Goal: Transaction & Acquisition: Obtain resource

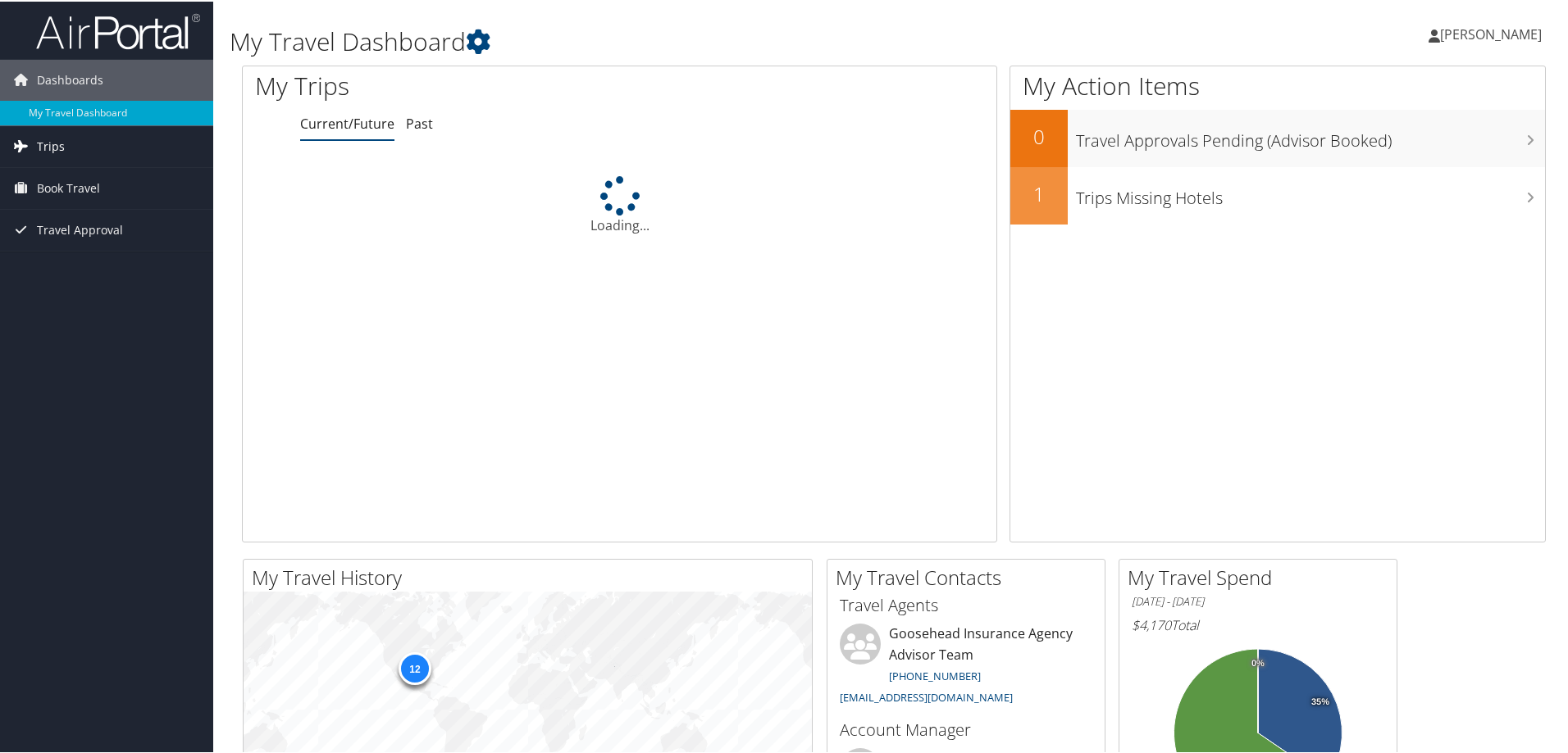
click at [52, 141] on span "Trips" at bounding box center [51, 145] width 28 height 41
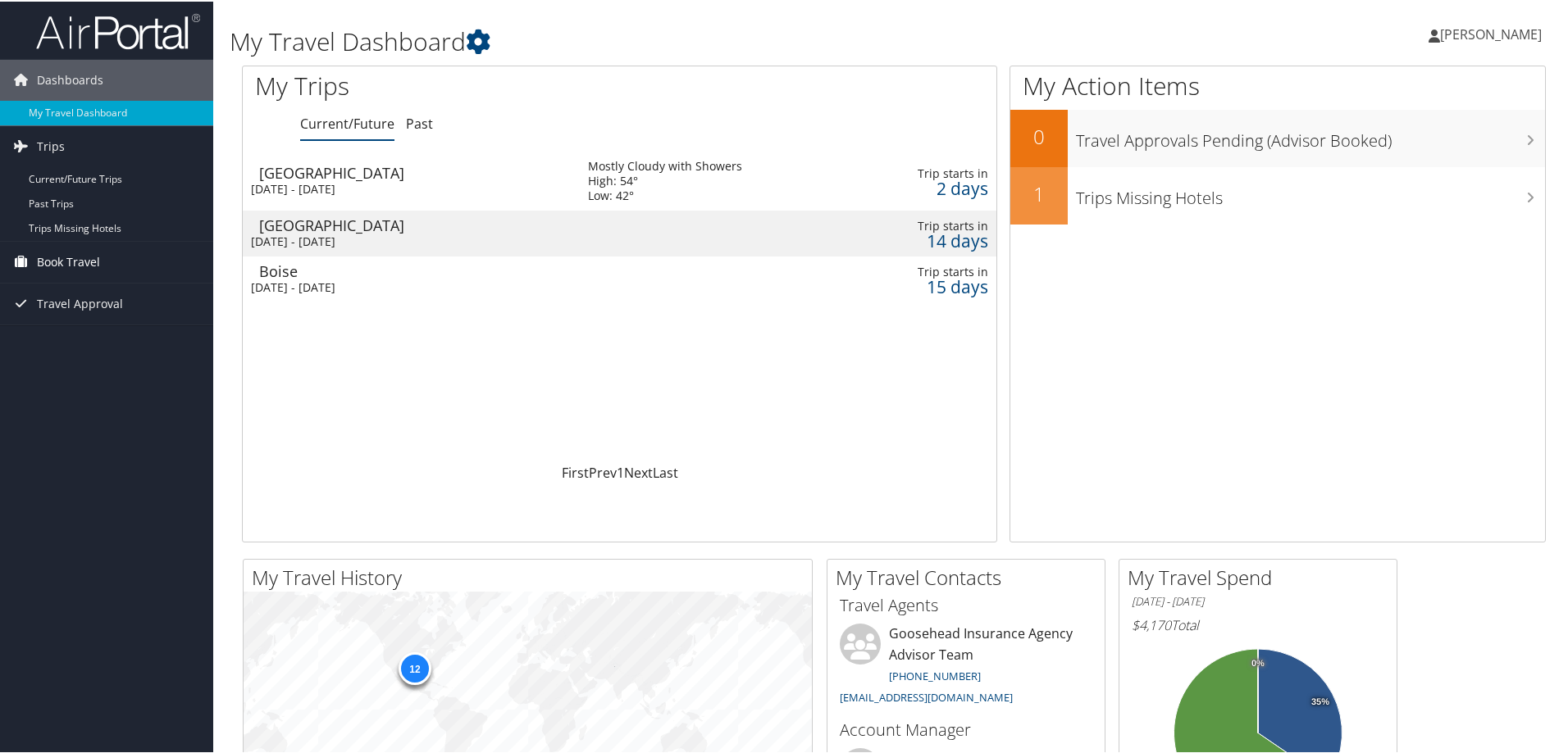
click at [101, 262] on link "Book Travel" at bounding box center [106, 261] width 213 height 41
click at [157, 346] on link "Book/Manage Online Trips" at bounding box center [106, 343] width 213 height 25
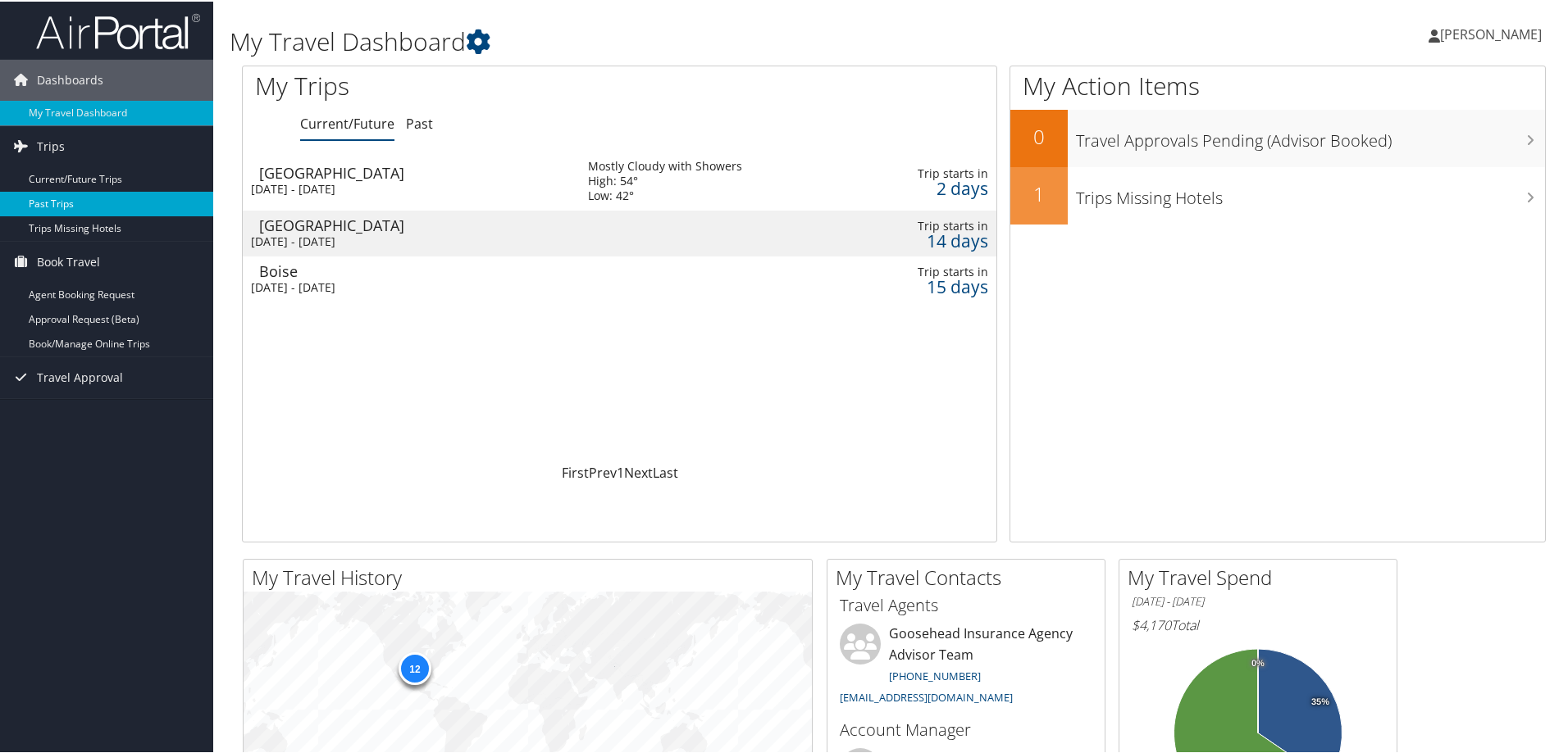
click at [57, 196] on link "Past Trips" at bounding box center [106, 202] width 213 height 25
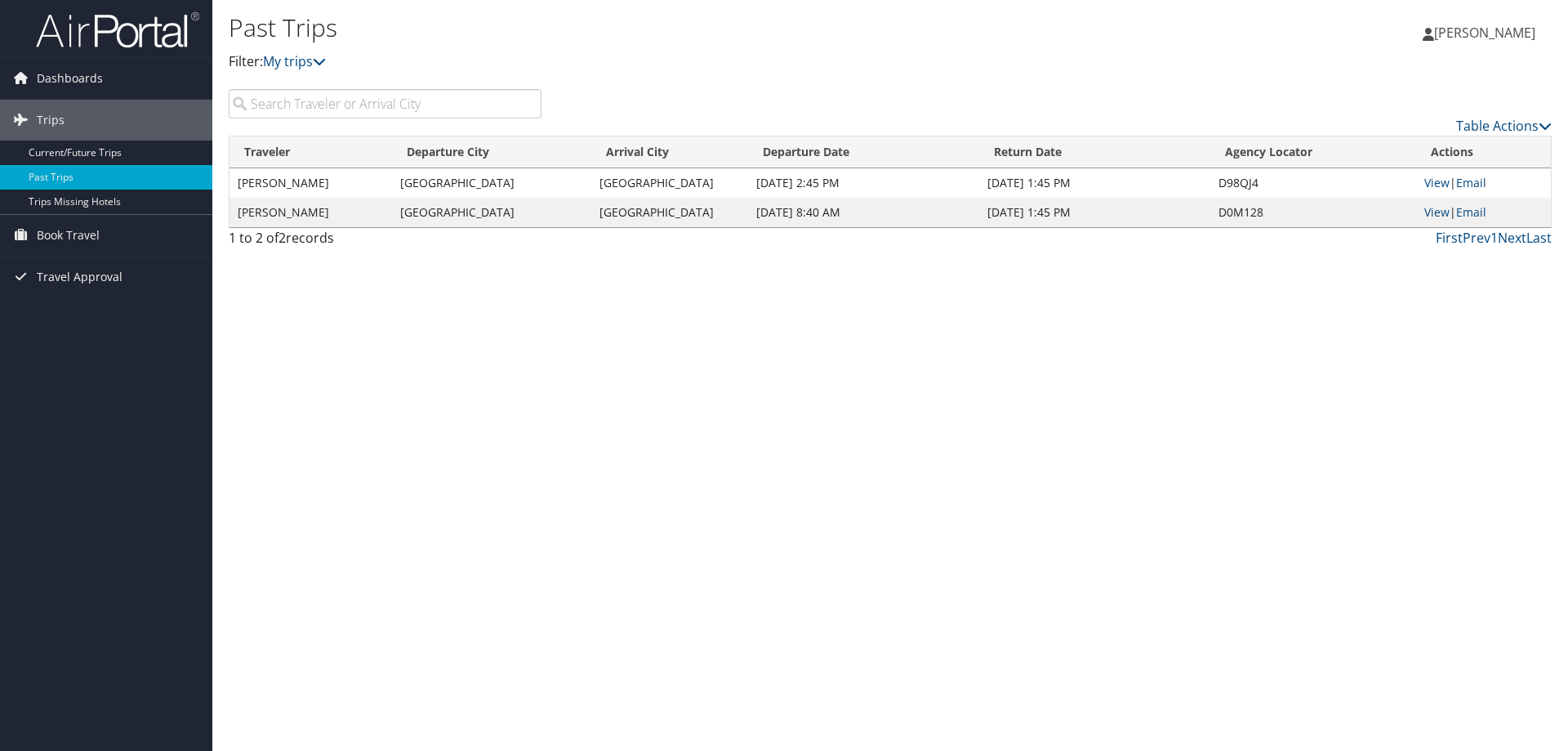
click at [1084, 443] on div "Past Trips Filter: My trips Joseph Nantz Joseph Nantz My Settings Travel Agency…" at bounding box center [890, 376] width 1356 height 751
click at [1438, 184] on link "View" at bounding box center [1437, 182] width 26 height 16
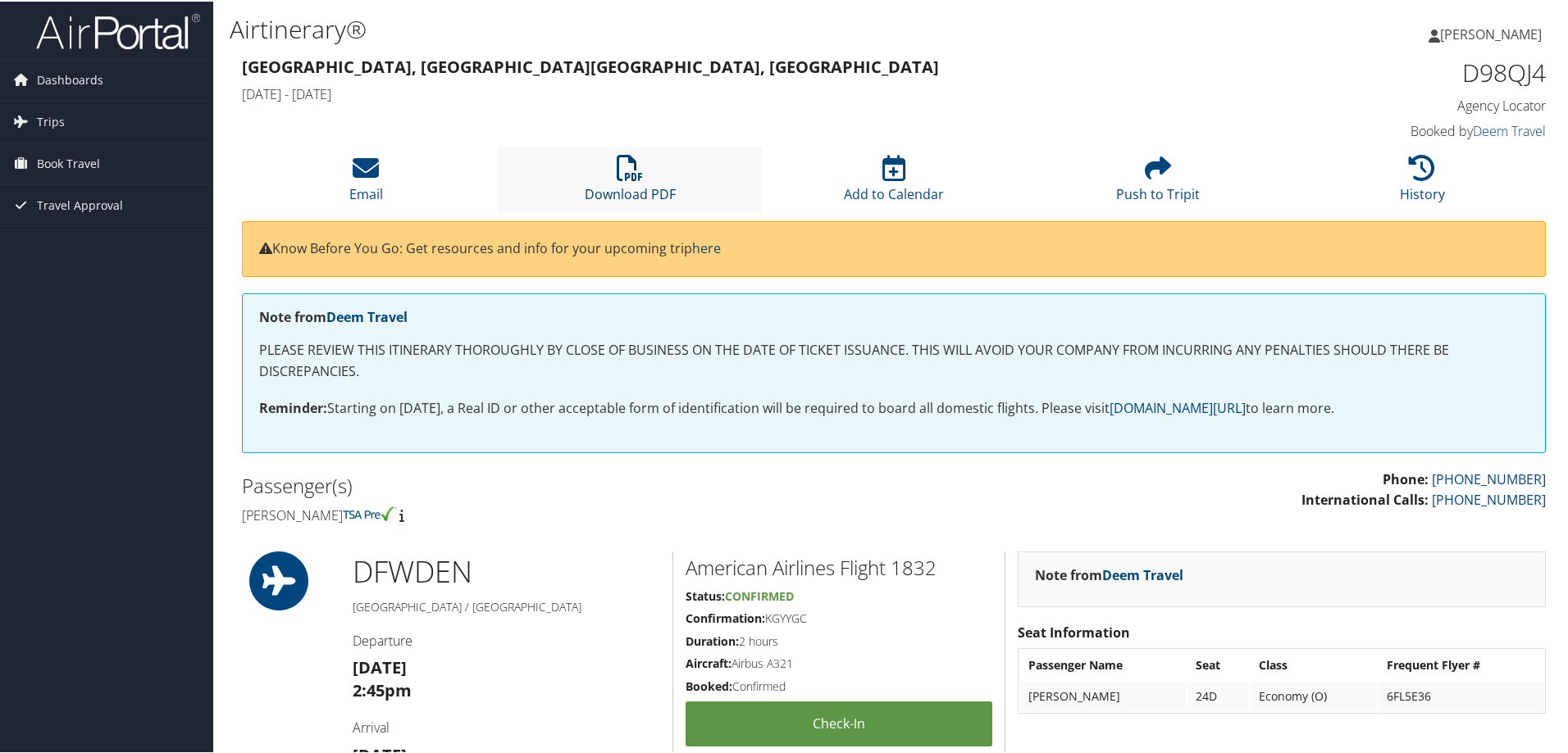
click at [631, 169] on icon at bounding box center [630, 166] width 27 height 27
click at [75, 118] on link "Trips" at bounding box center [106, 120] width 213 height 41
click at [88, 151] on link "Current/Future Trips" at bounding box center [106, 153] width 213 height 25
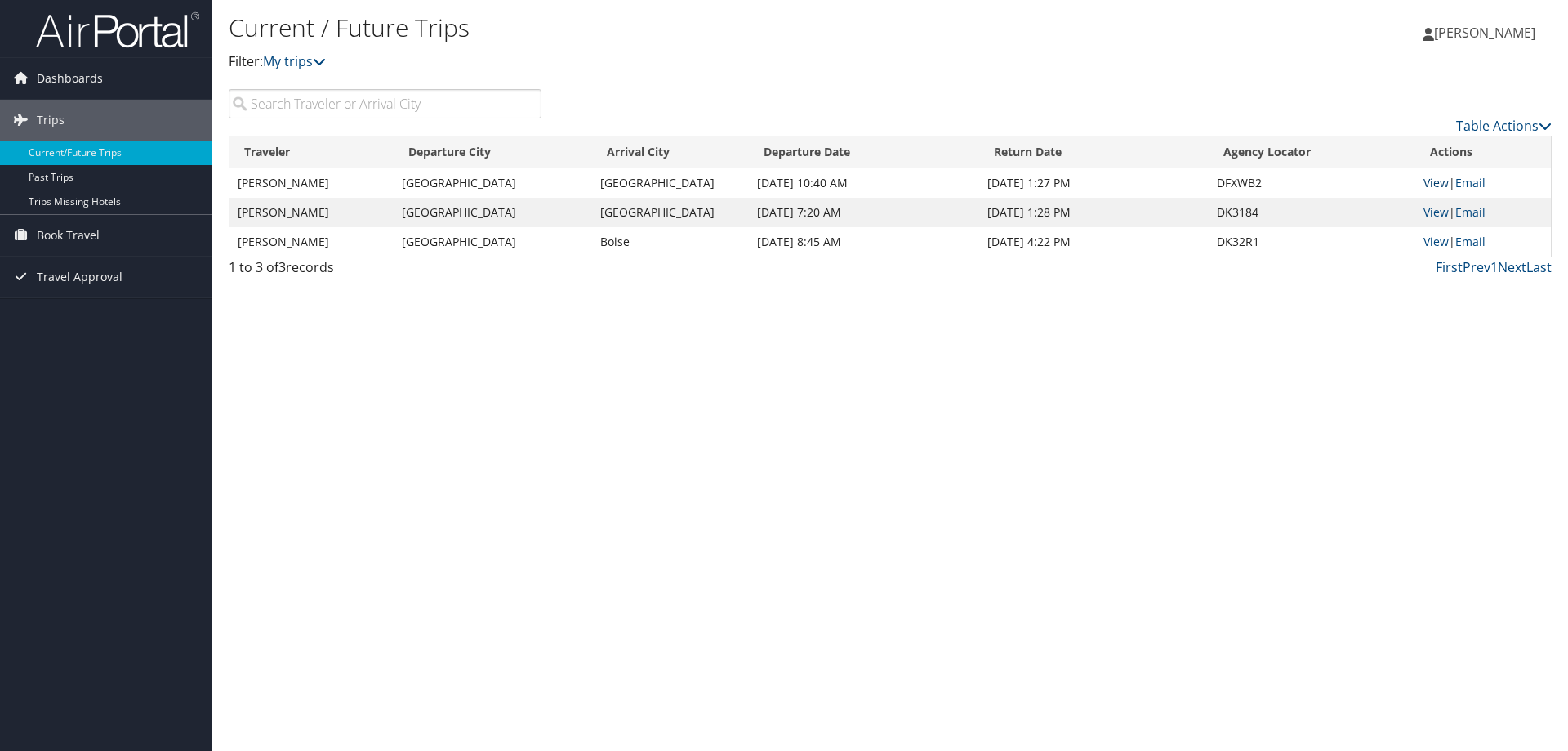
click at [1436, 178] on link "View" at bounding box center [1436, 182] width 26 height 16
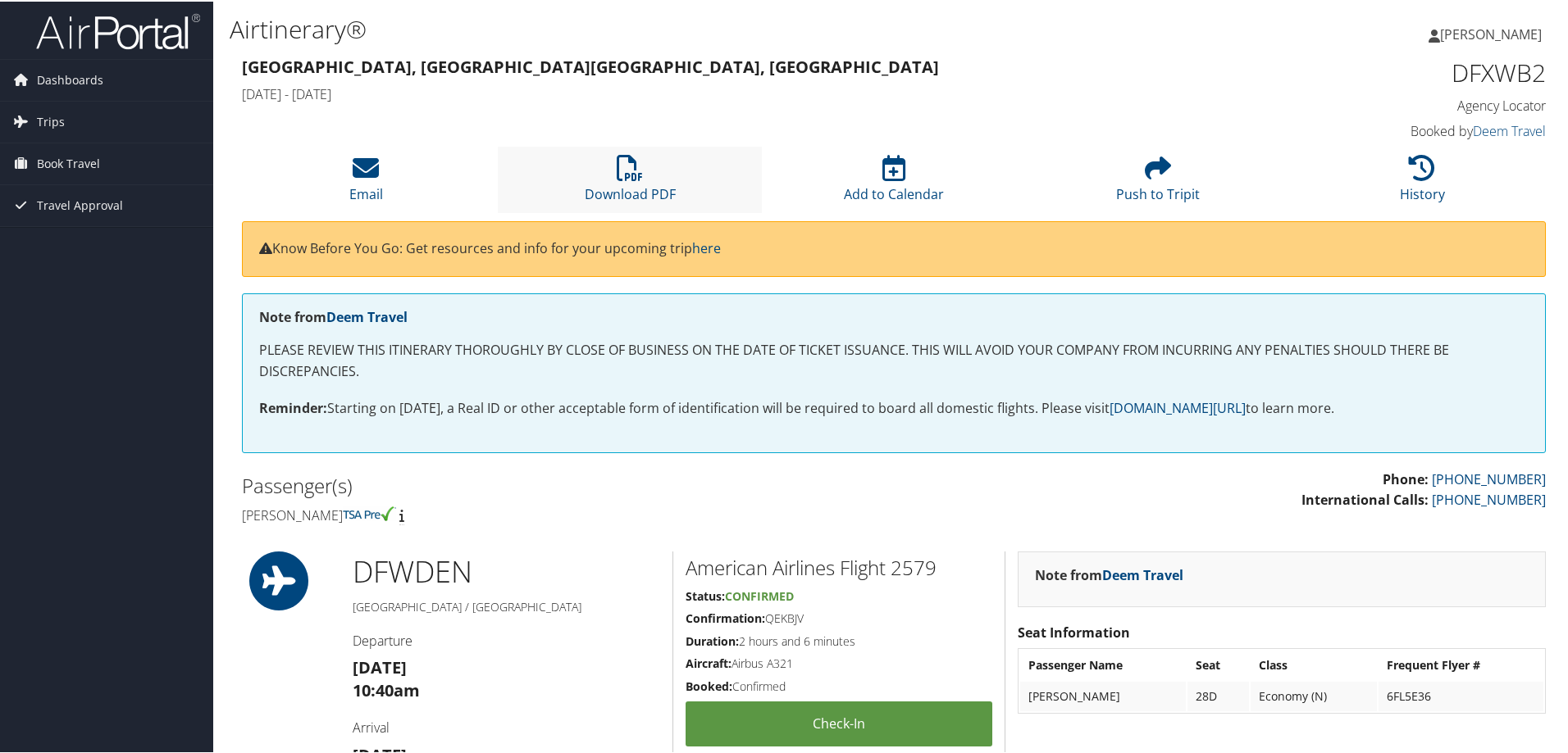
click at [661, 172] on li "Download PDF" at bounding box center [630, 178] width 264 height 66
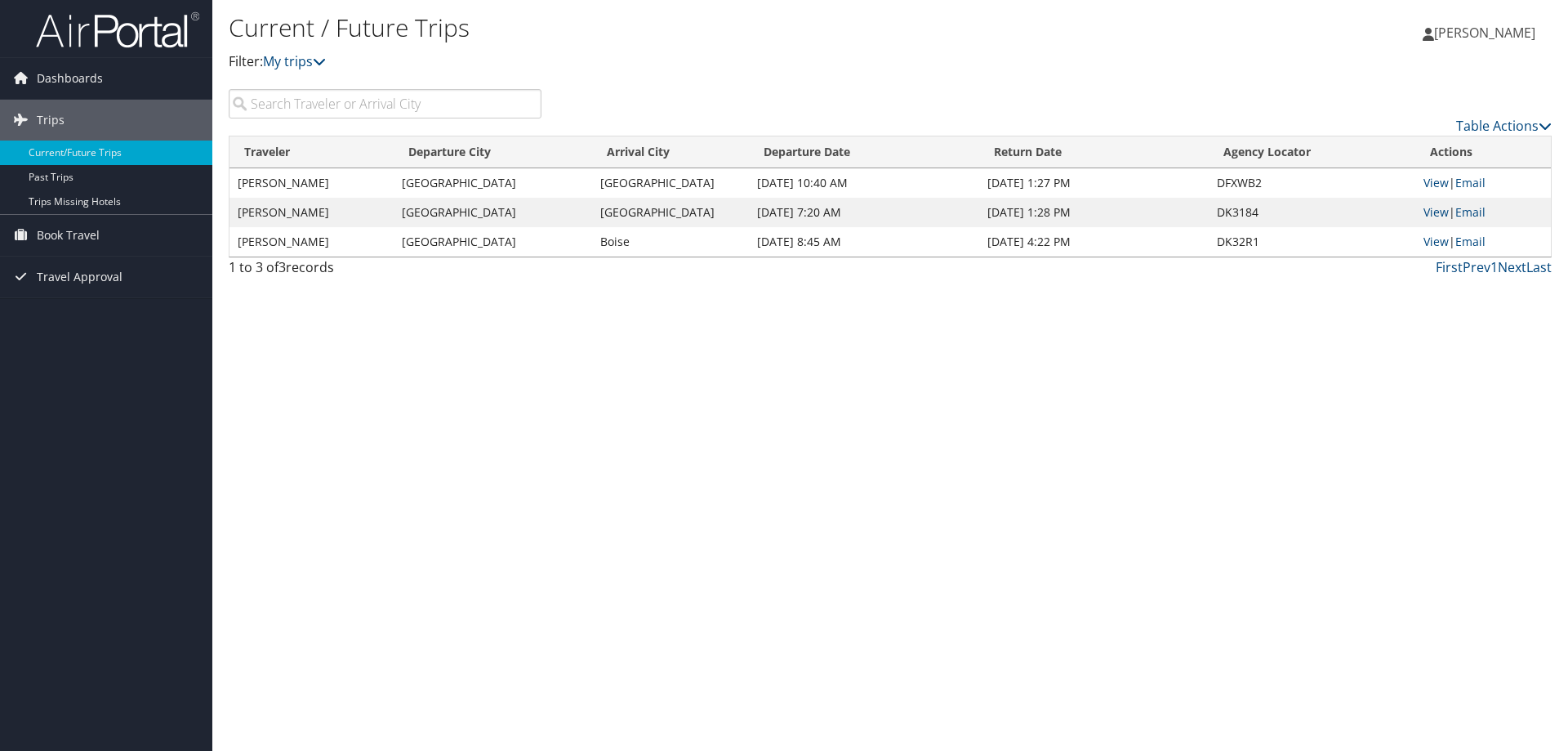
click at [1181, 324] on div "Current / Future Trips Filter: My trips [PERSON_NAME] [PERSON_NAME] My Settings…" at bounding box center [890, 376] width 1356 height 751
click at [764, 79] on div "Current / Future Trips Filter: My trips" at bounding box center [669, 48] width 882 height 81
drag, startPoint x: 1091, startPoint y: 413, endPoint x: 1089, endPoint y: 395, distance: 18.1
click at [1091, 404] on div "Current / Future Trips Filter: My trips [PERSON_NAME] [PERSON_NAME] My Settings…" at bounding box center [890, 376] width 1356 height 751
click at [1430, 242] on link "View" at bounding box center [1436, 242] width 26 height 16
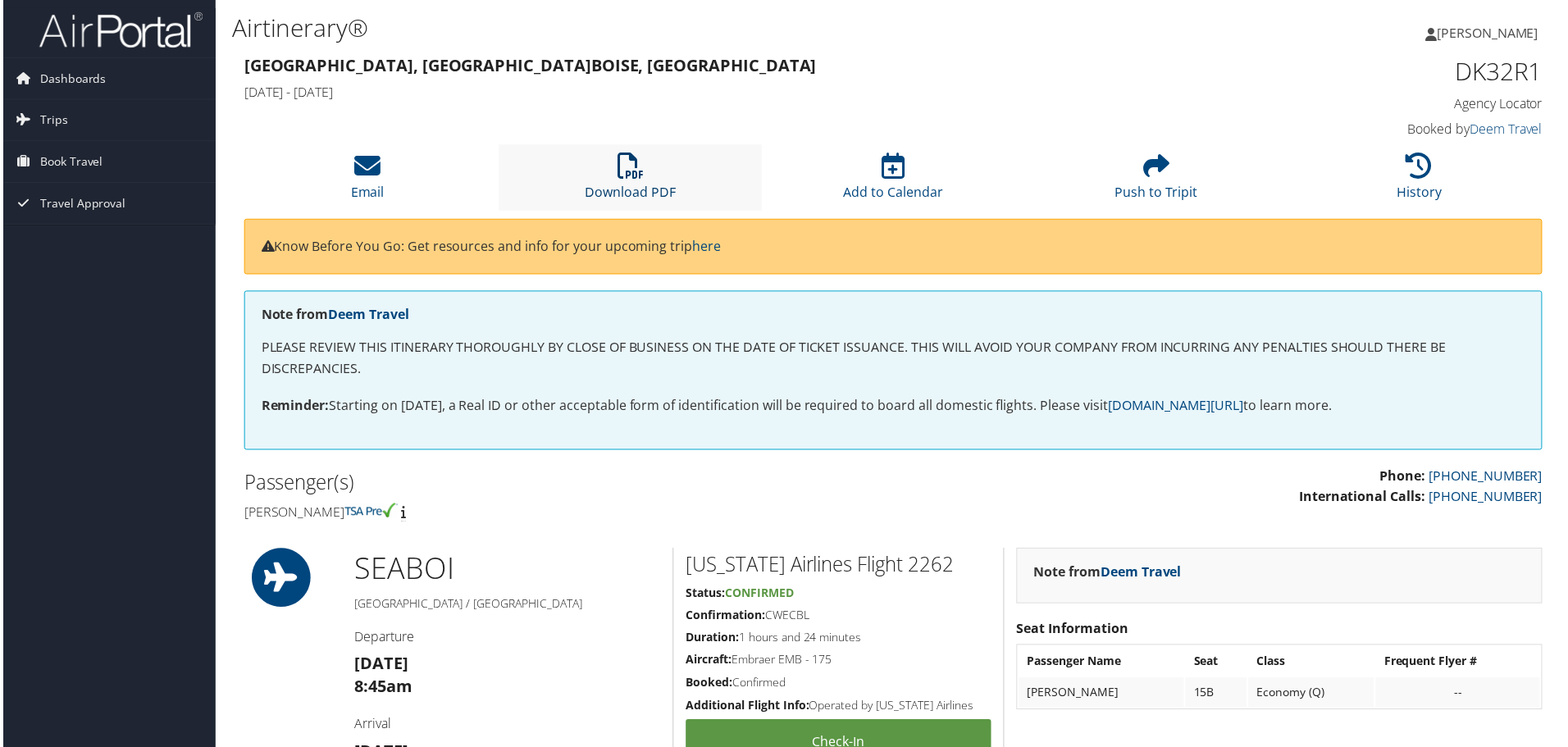
click at [649, 198] on link "Download PDF" at bounding box center [630, 182] width 91 height 40
click at [113, 111] on link "Trips" at bounding box center [106, 120] width 213 height 41
click at [95, 150] on link "Current/Future Trips" at bounding box center [106, 153] width 213 height 25
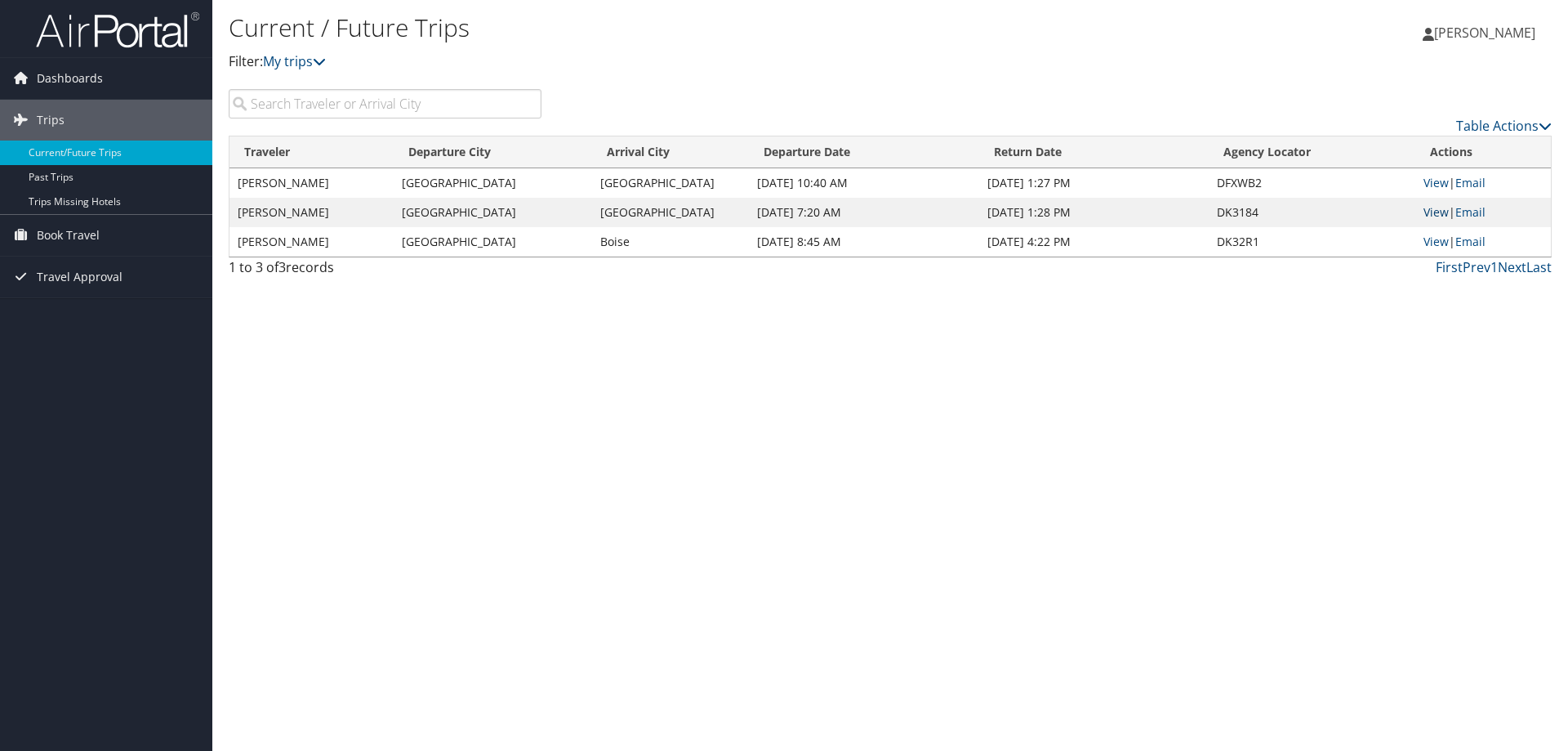
click at [1432, 217] on link "View" at bounding box center [1436, 212] width 26 height 16
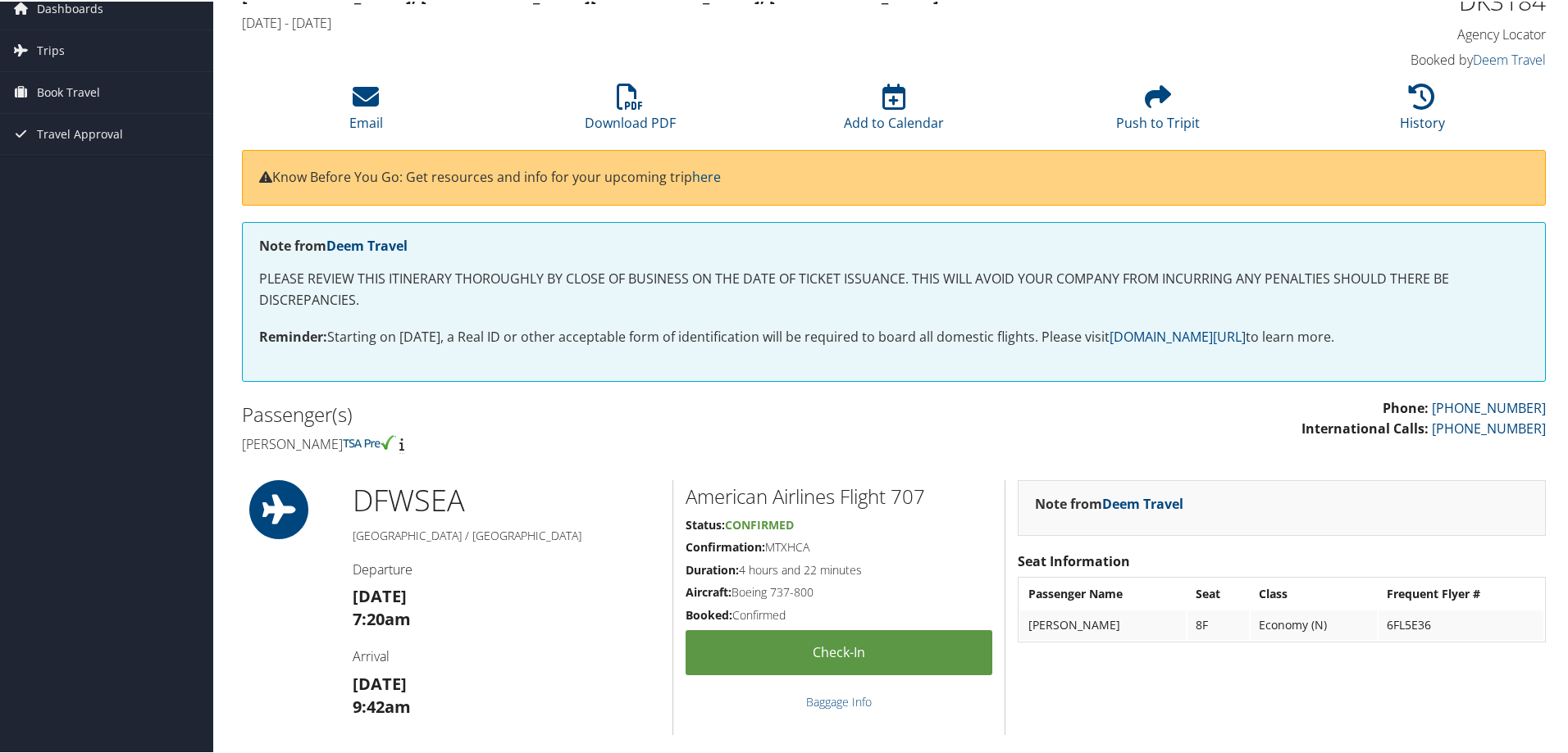
scroll to position [82, 0]
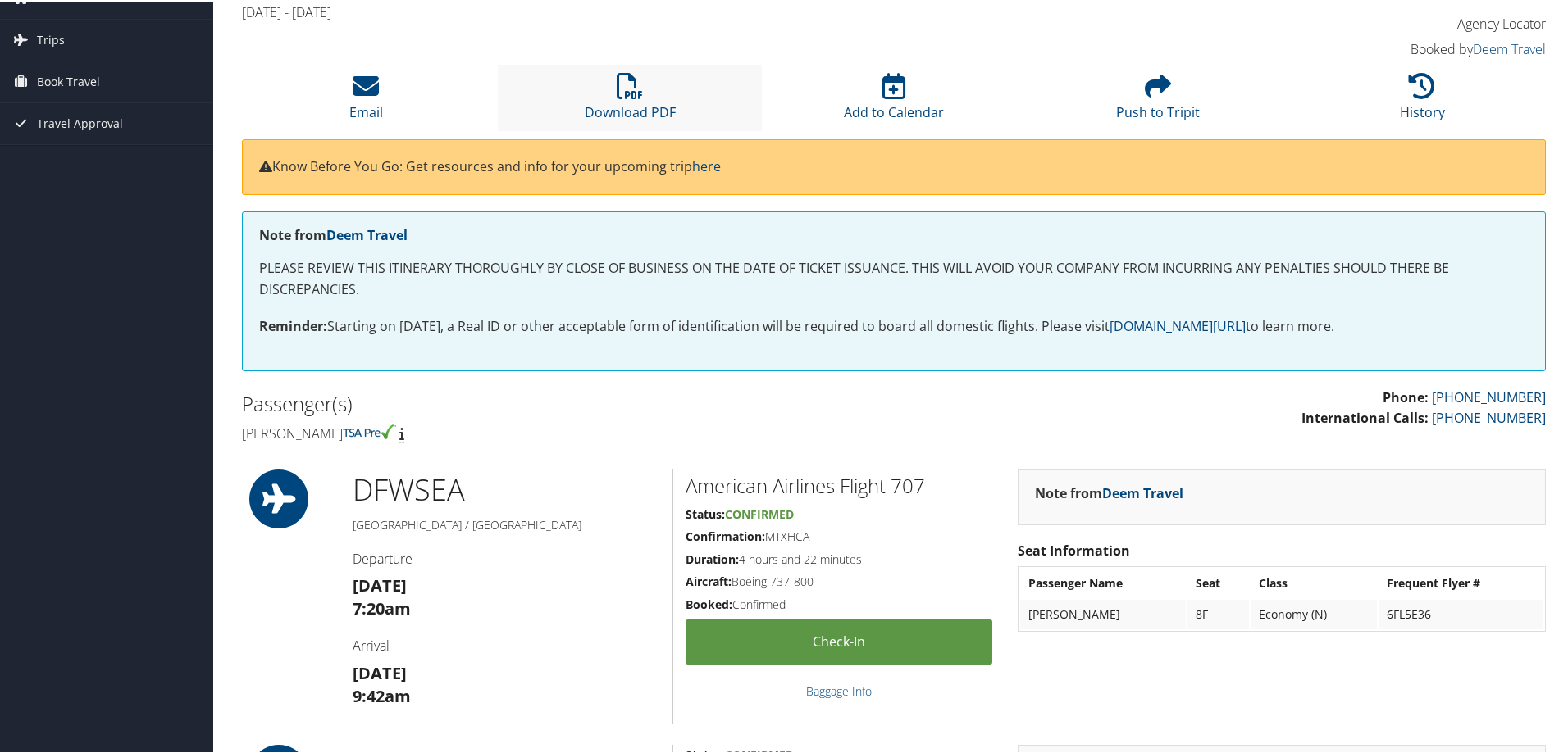
click at [651, 74] on li "Download PDF" at bounding box center [630, 95] width 264 height 66
